Goal: Information Seeking & Learning: Learn about a topic

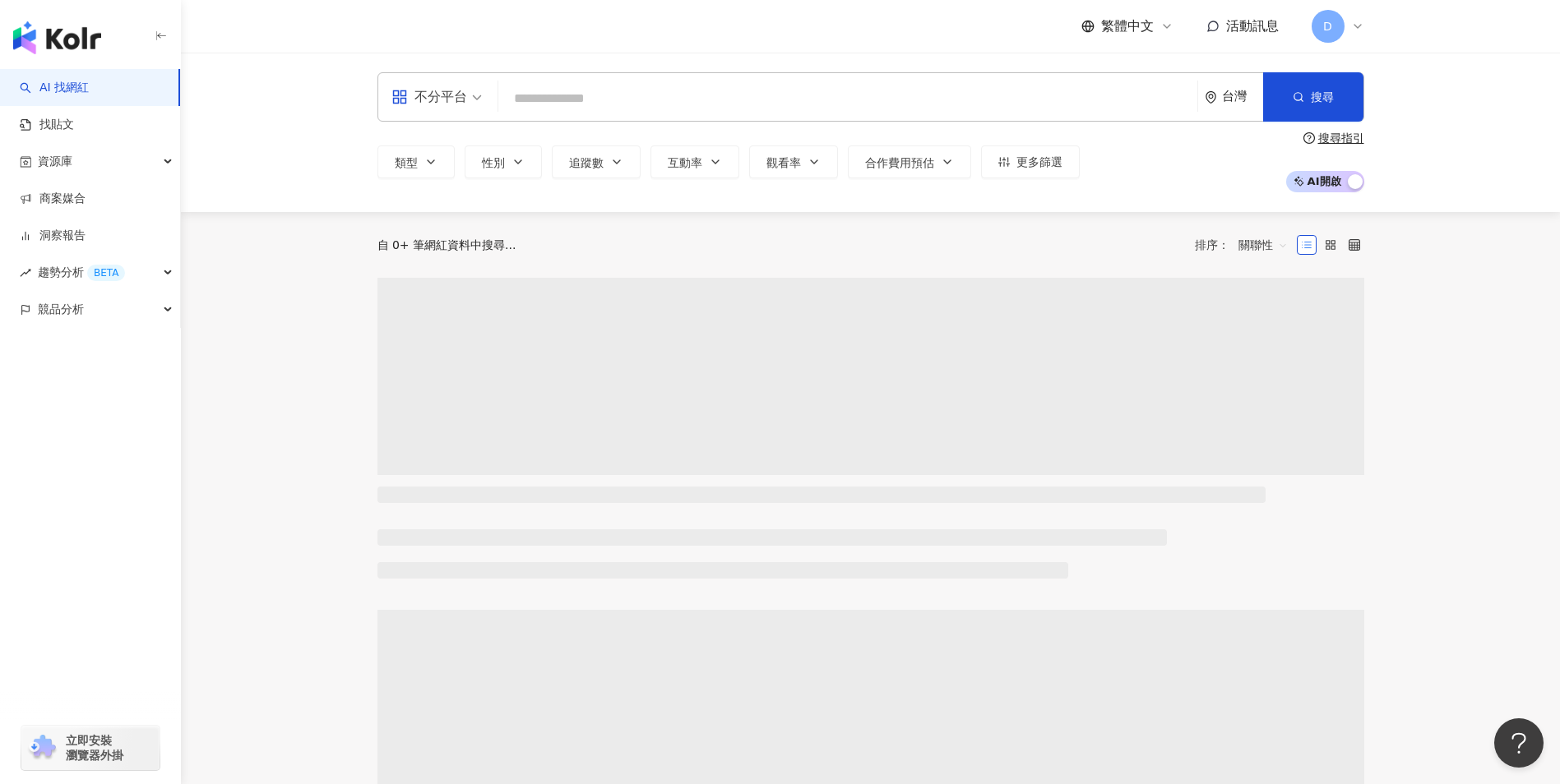
click at [550, 95] on input "search" at bounding box center [847, 98] width 685 height 31
type input "*"
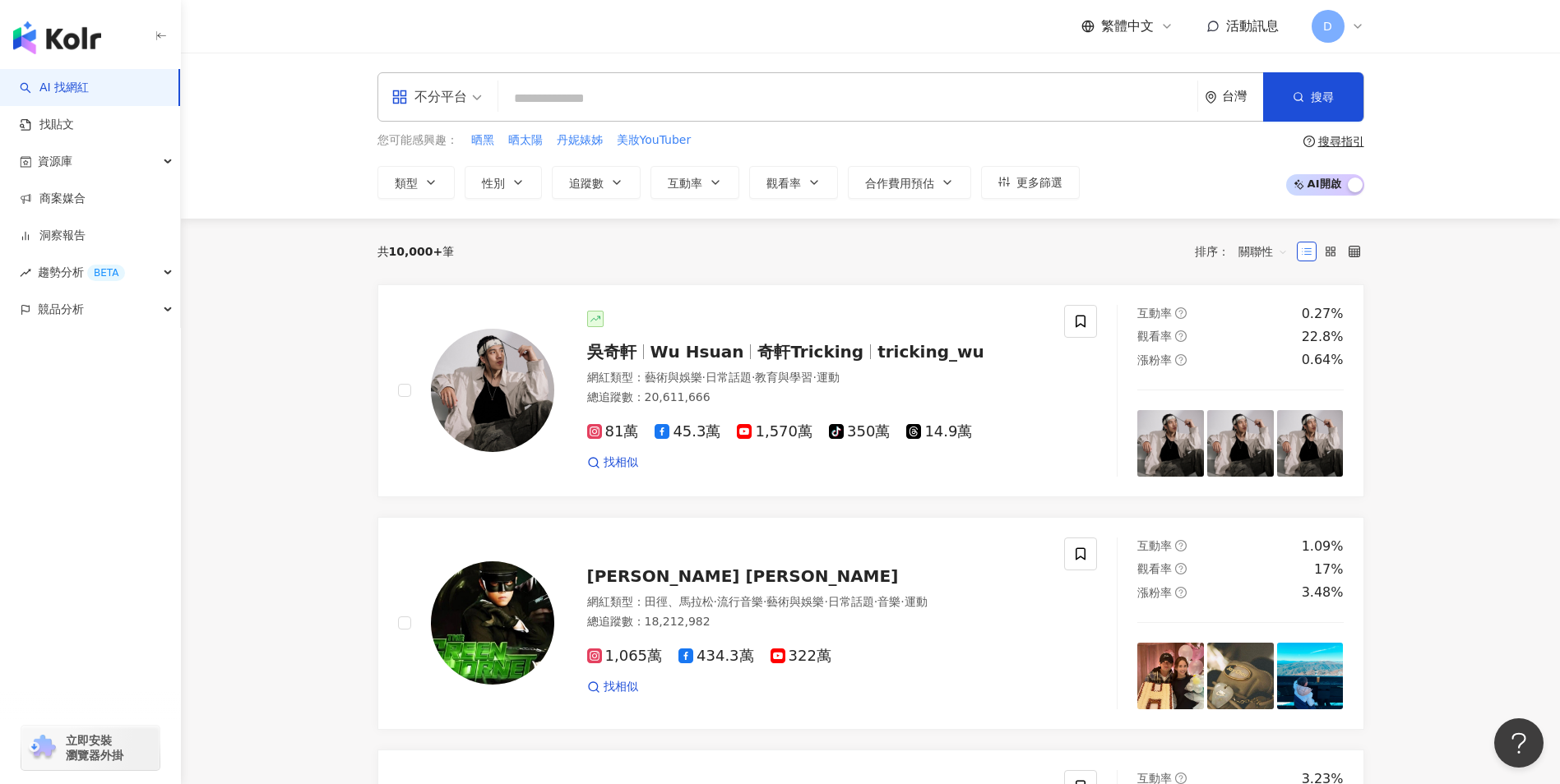
type input "*"
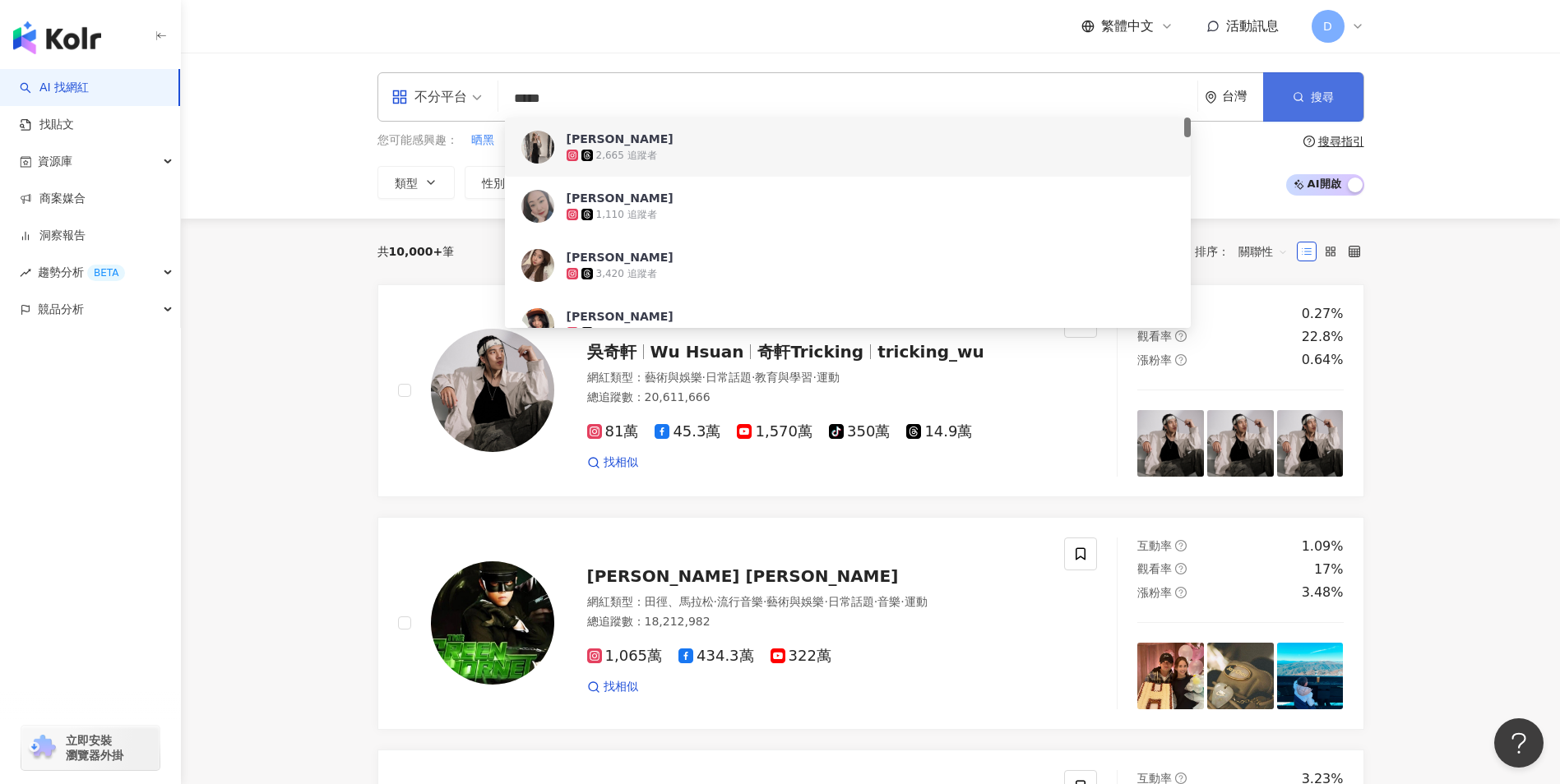
click at [1325, 92] on span "搜尋" at bounding box center [1322, 97] width 23 height 13
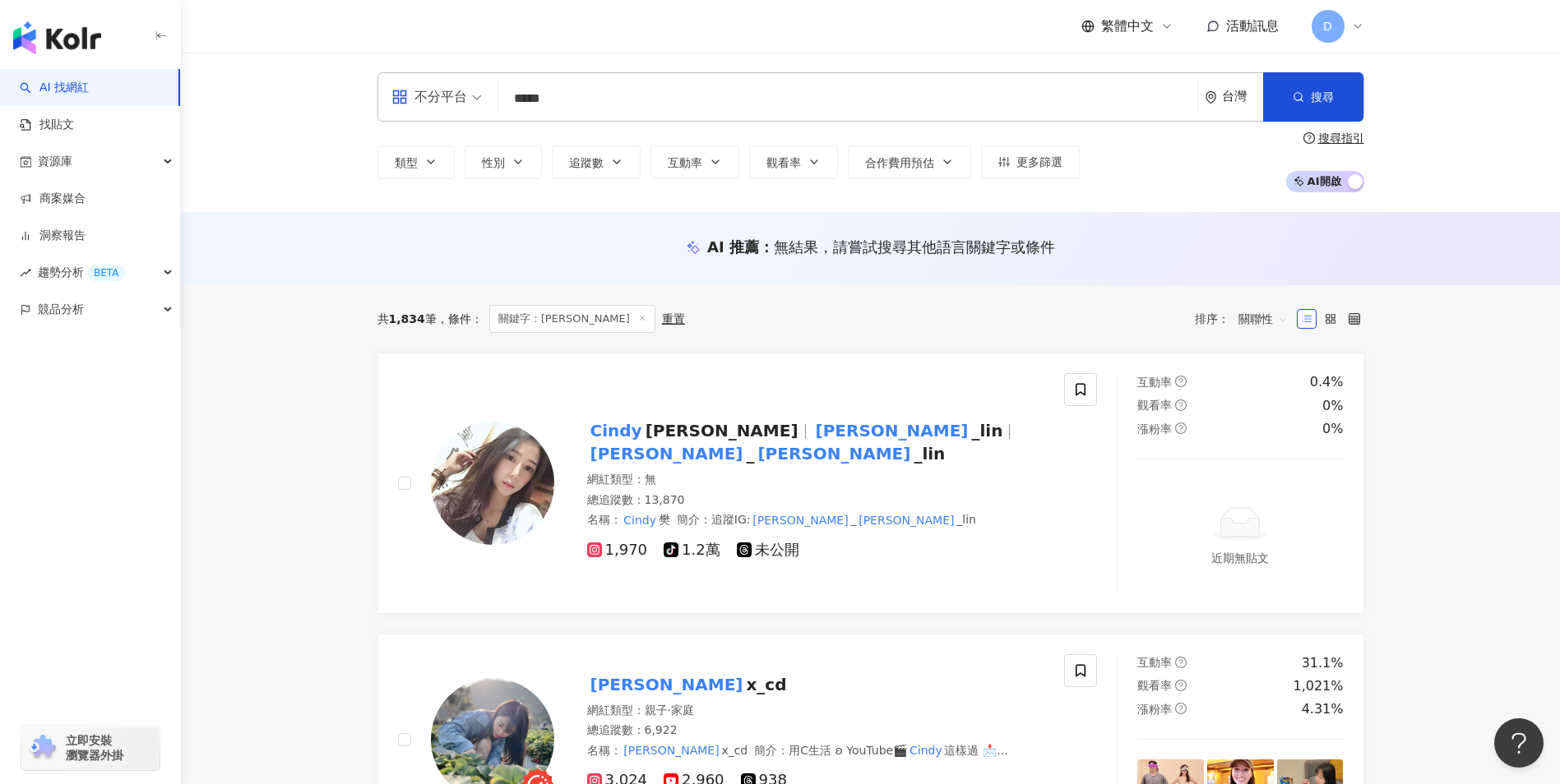
click at [583, 93] on input "*****" at bounding box center [847, 98] width 685 height 31
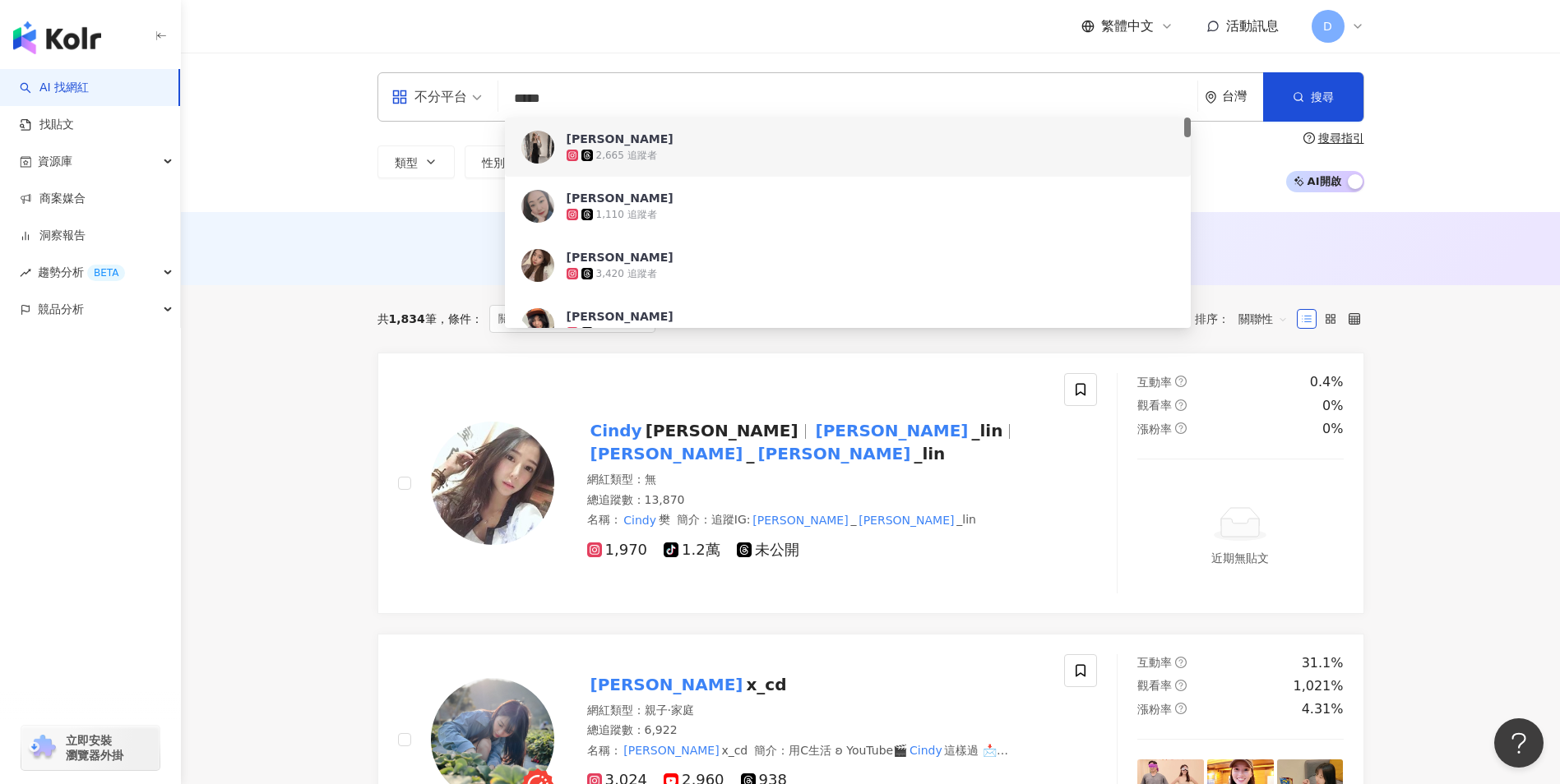
type input "******"
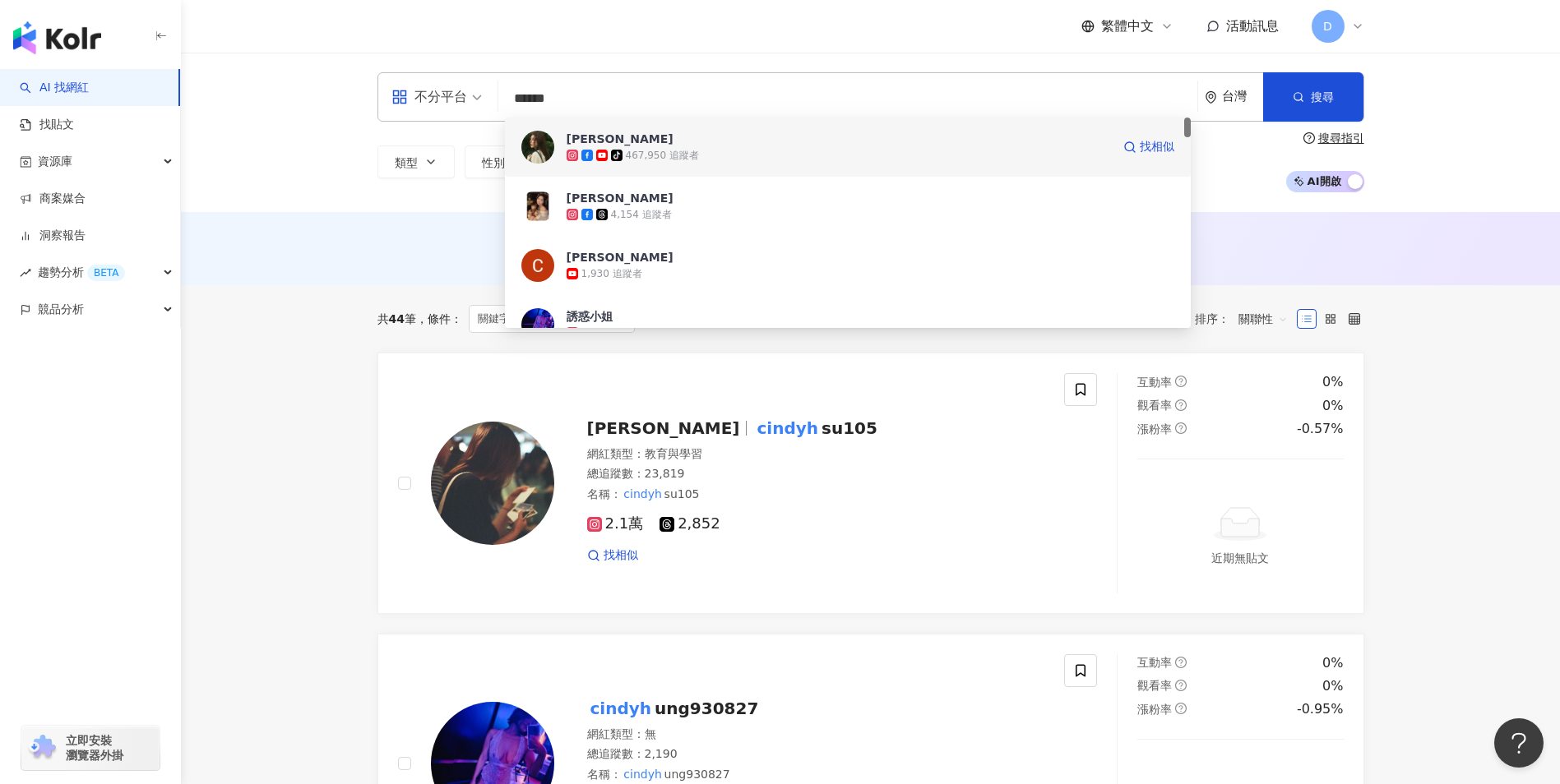
click at [629, 158] on div "467,950 追蹤者" at bounding box center [662, 156] width 73 height 14
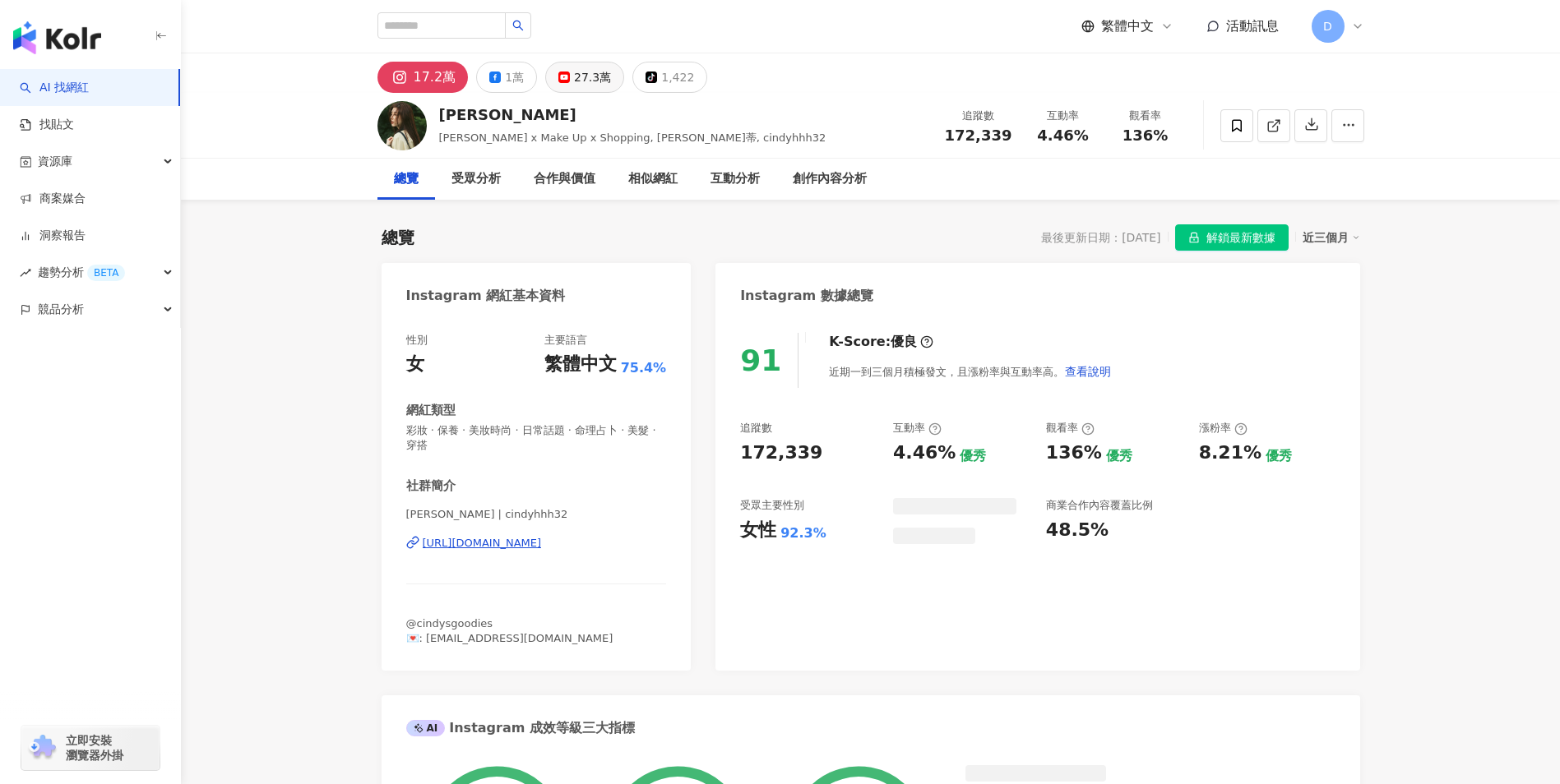
click at [574, 72] on div "27.3萬" at bounding box center [593, 78] width 37 height 23
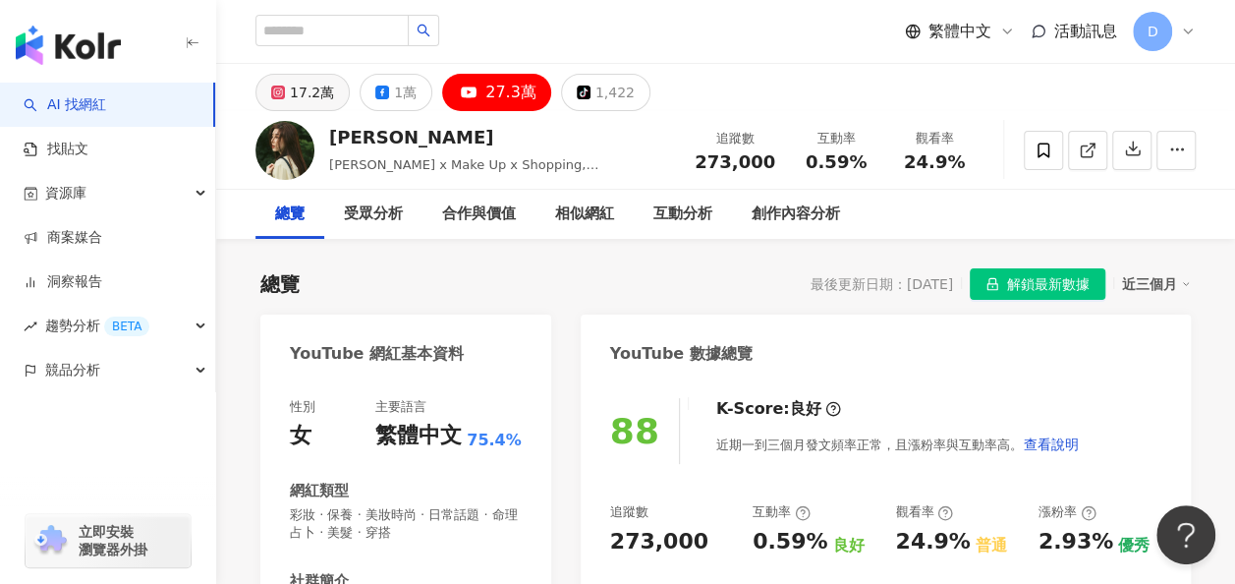
click at [292, 84] on div "17.2萬" at bounding box center [312, 93] width 44 height 28
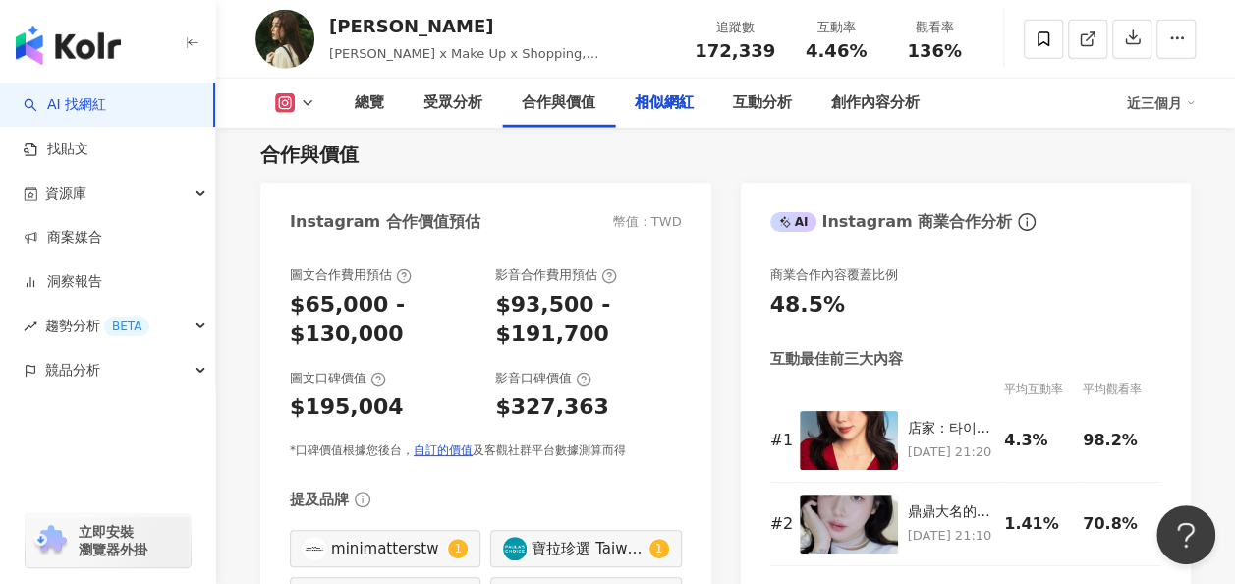
scroll to position [4456, 0]
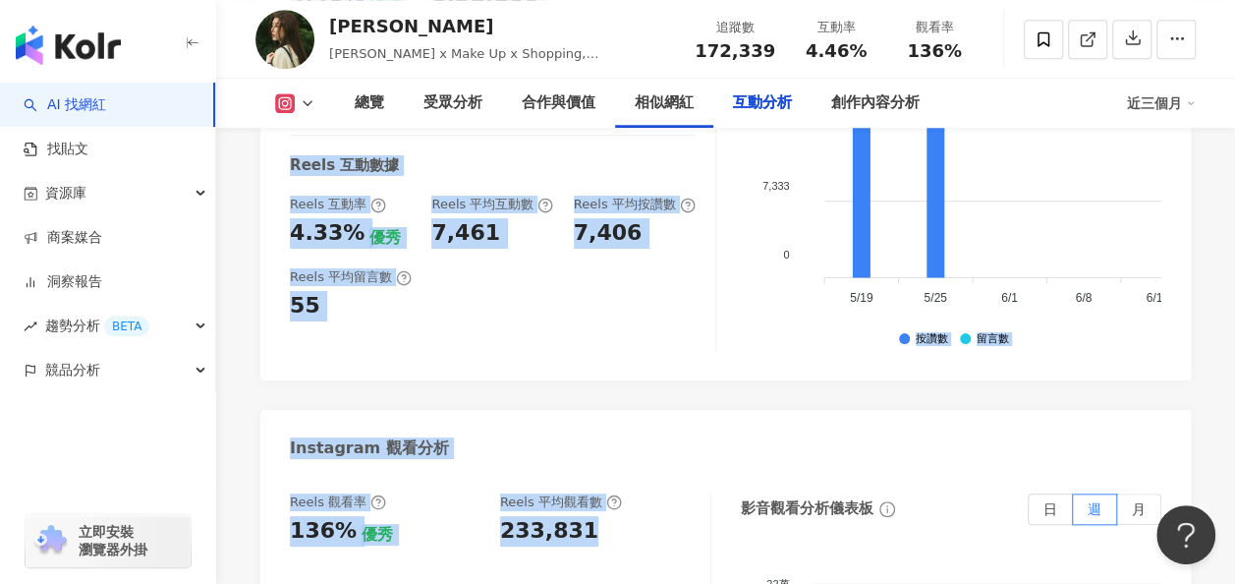
drag, startPoint x: 497, startPoint y: 368, endPoint x: 638, endPoint y: 389, distance: 142.0
drag, startPoint x: 638, startPoint y: 389, endPoint x: 607, endPoint y: 373, distance: 34.3
click at [627, 516] on div "233,831" at bounding box center [595, 531] width 191 height 30
click at [609, 516] on div "233,831" at bounding box center [595, 531] width 191 height 30
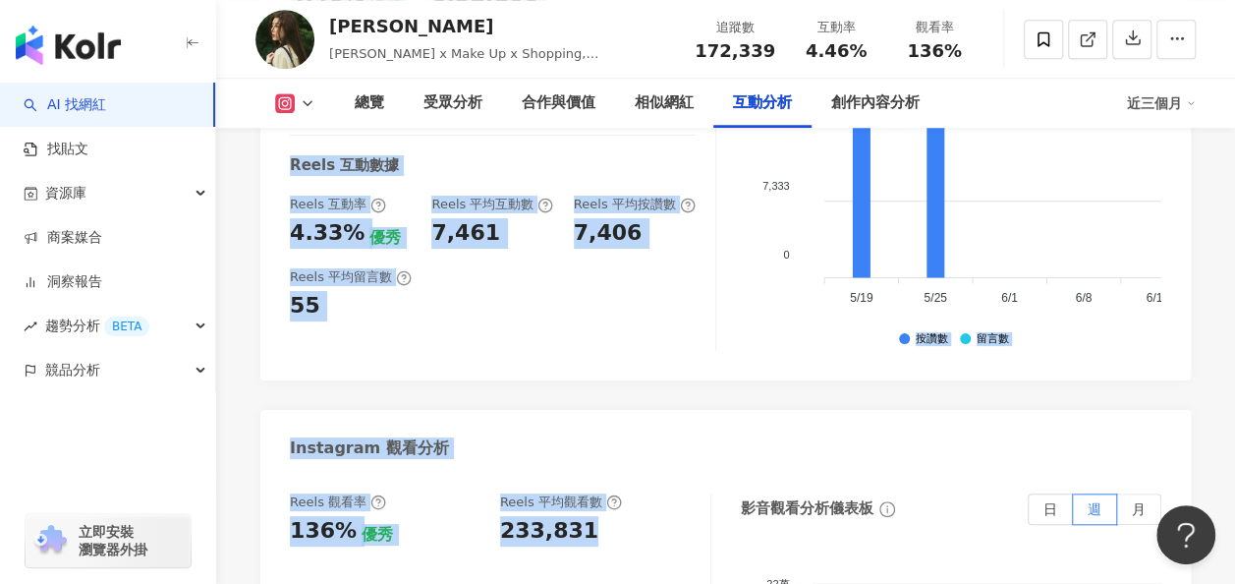
click at [586, 220] on div "互動率 4.46% 優秀 按讚評論比 0.52:100 不佳 平均互動數 7,679 平均按讚數 7,639 平均留言數 40 Reels 互動數據 Reel…" at bounding box center [725, 159] width 930 height 442
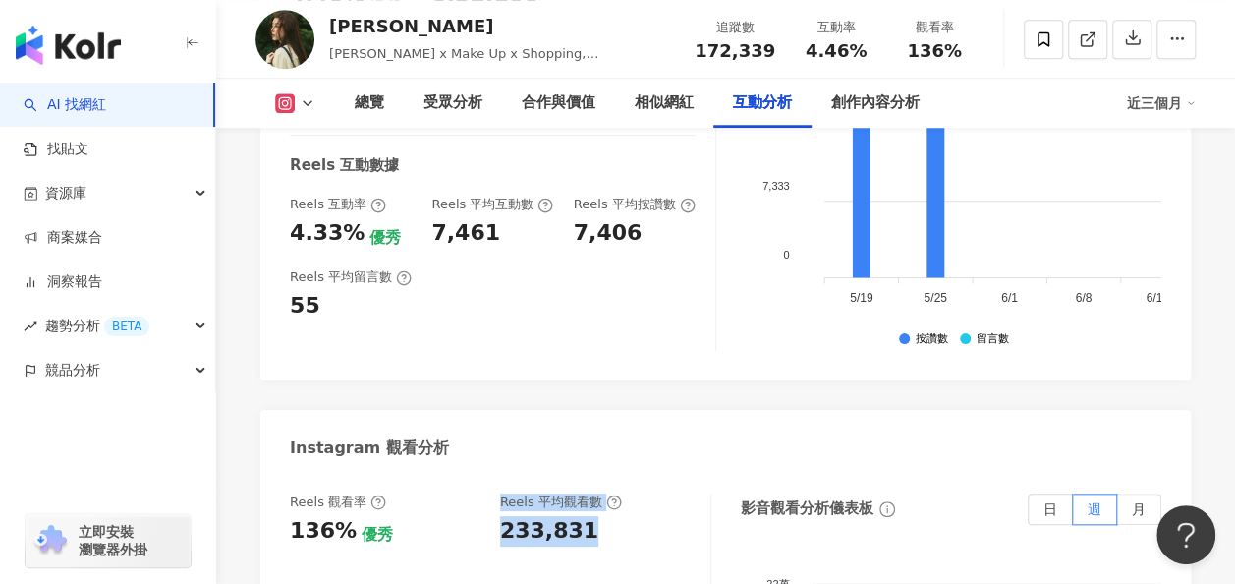
drag, startPoint x: 608, startPoint y: 384, endPoint x: 487, endPoint y: 379, distance: 121.0
click at [487, 493] on div "Reels 觀看率 136% 優秀 Reels 平均觀看數 233,831" at bounding box center [490, 519] width 401 height 53
click at [624, 516] on div "233,831" at bounding box center [595, 531] width 191 height 30
drag, startPoint x: 595, startPoint y: 375, endPoint x: 494, endPoint y: 374, distance: 101.2
click at [494, 493] on div "Reels 觀看率 136% 優秀 Reels 平均觀看數 233,831" at bounding box center [490, 519] width 401 height 53
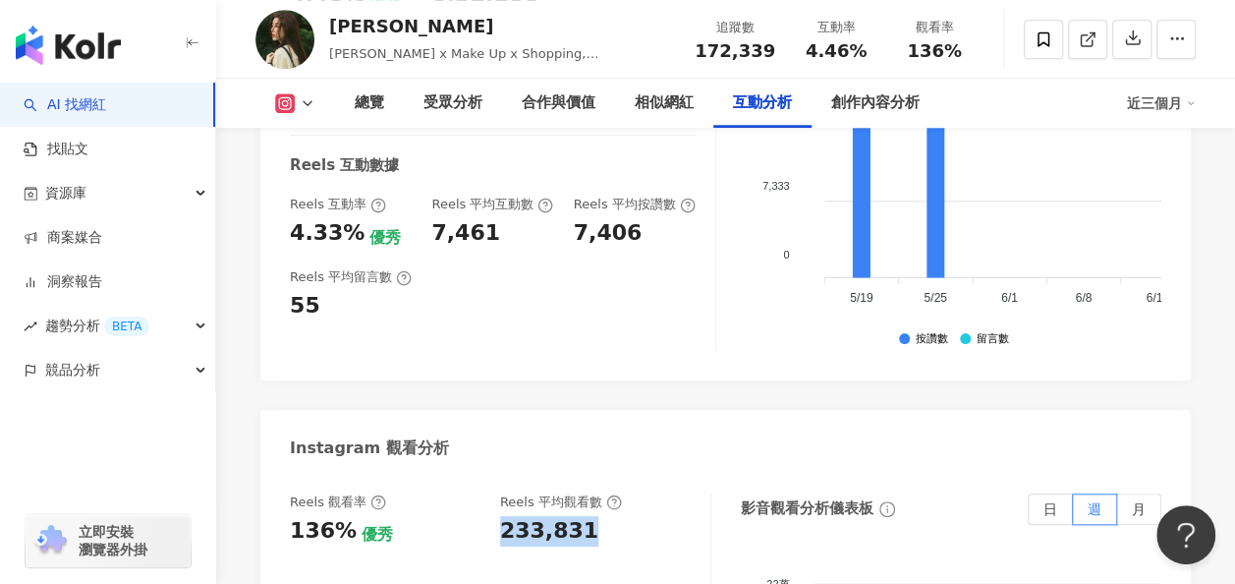
copy div "233,831"
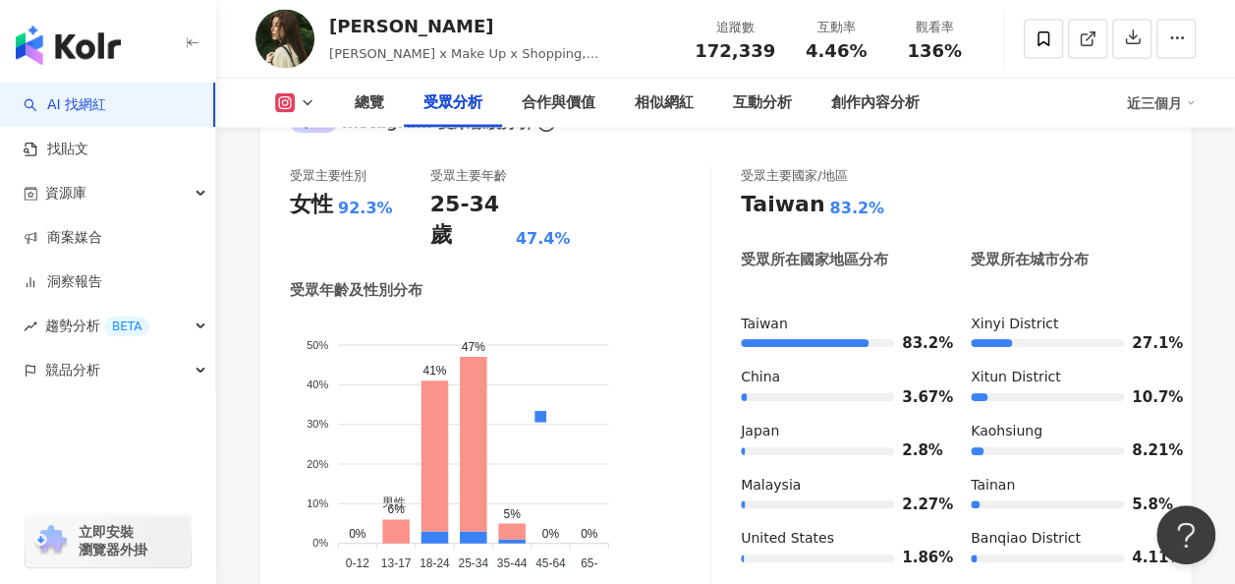
scroll to position [1908, 0]
